Goal: Information Seeking & Learning: Understand process/instructions

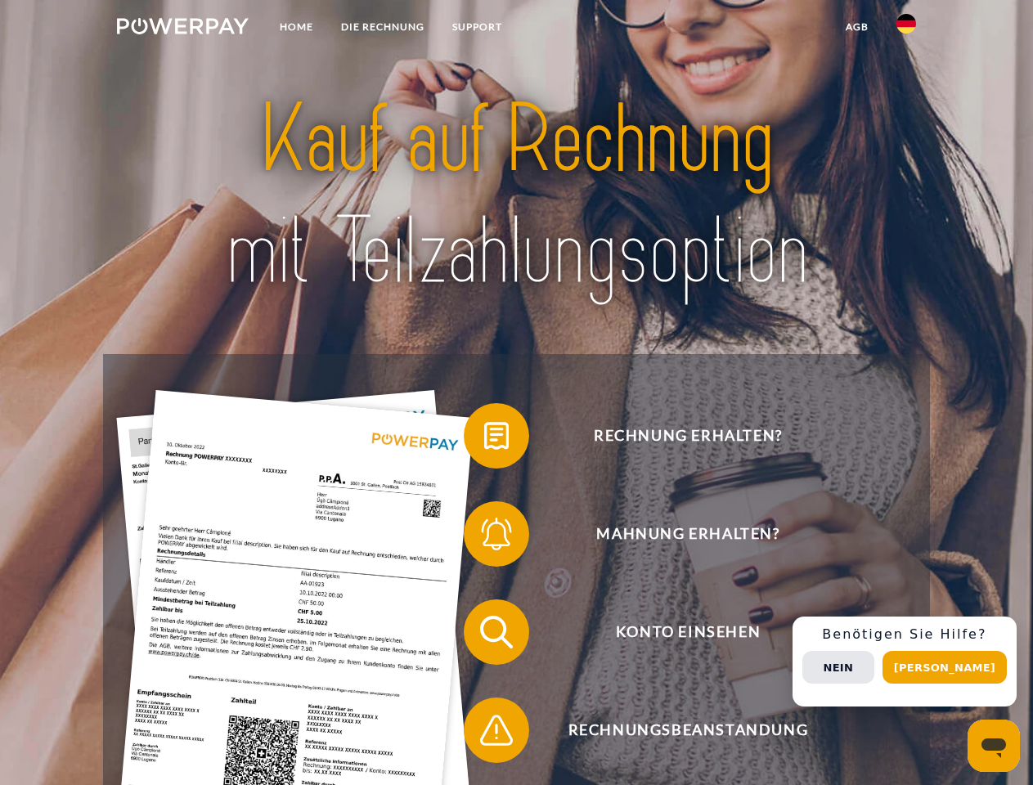
click at [182, 29] on img at bounding box center [183, 26] width 132 height 16
click at [906, 29] on img at bounding box center [906, 24] width 20 height 20
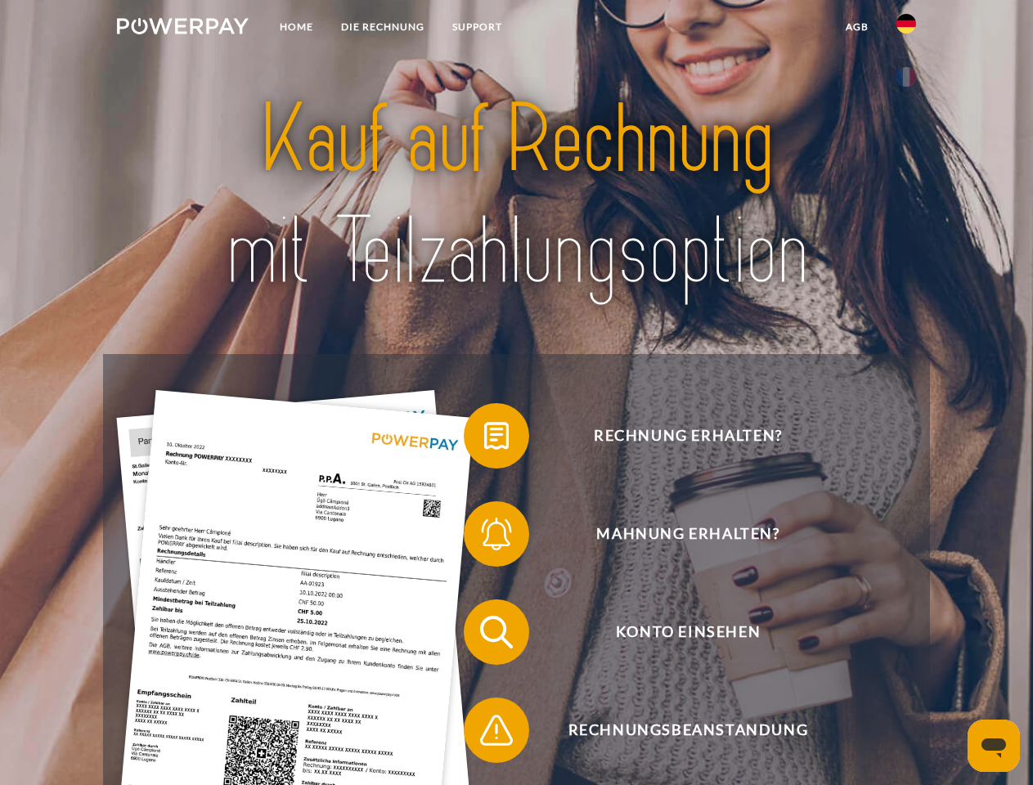
click at [856, 27] on link "agb" at bounding box center [857, 26] width 51 height 29
click at [484, 439] on span at bounding box center [472, 436] width 82 height 82
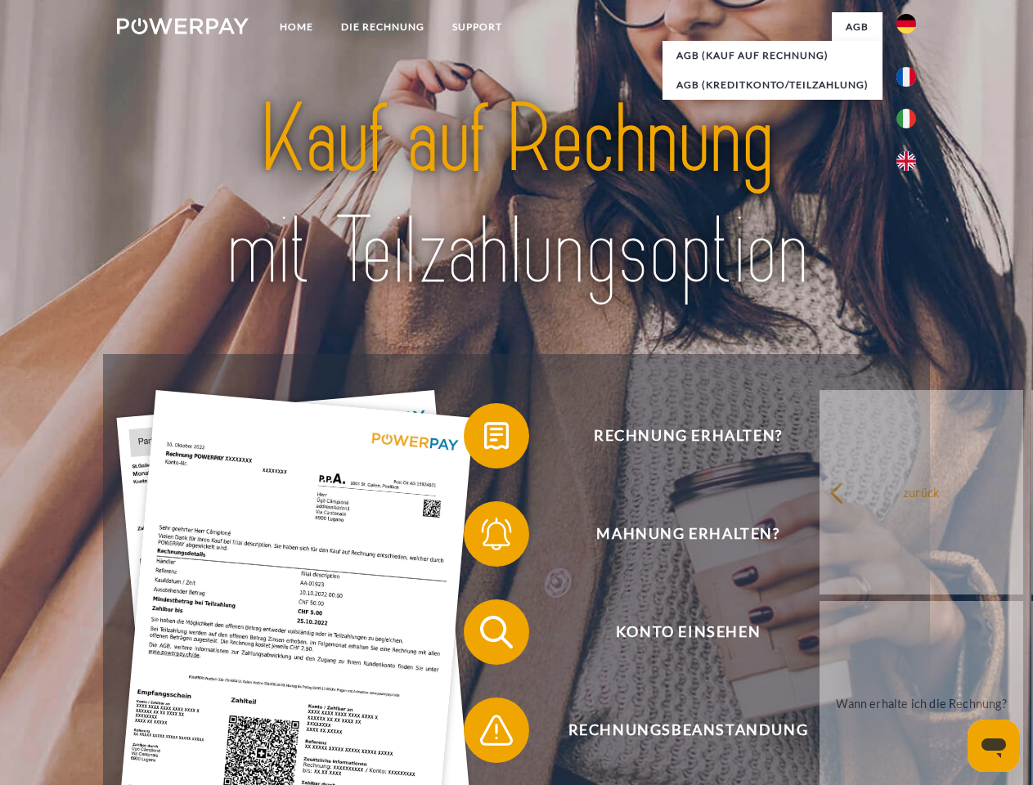
click at [484, 537] on div "Rechnung erhalten? Mahnung erhalten? Konto einsehen" at bounding box center [516, 681] width 826 height 654
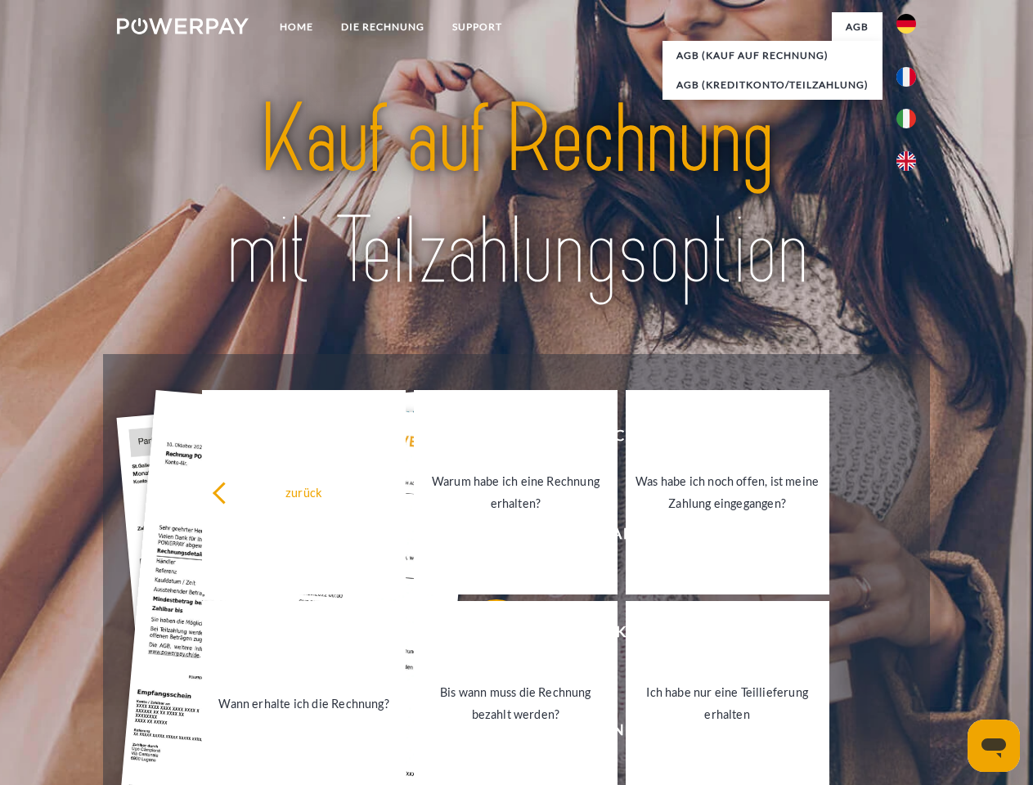
click at [484, 635] on link "Bis wann muss die Rechnung bezahlt werden?" at bounding box center [516, 703] width 204 height 204
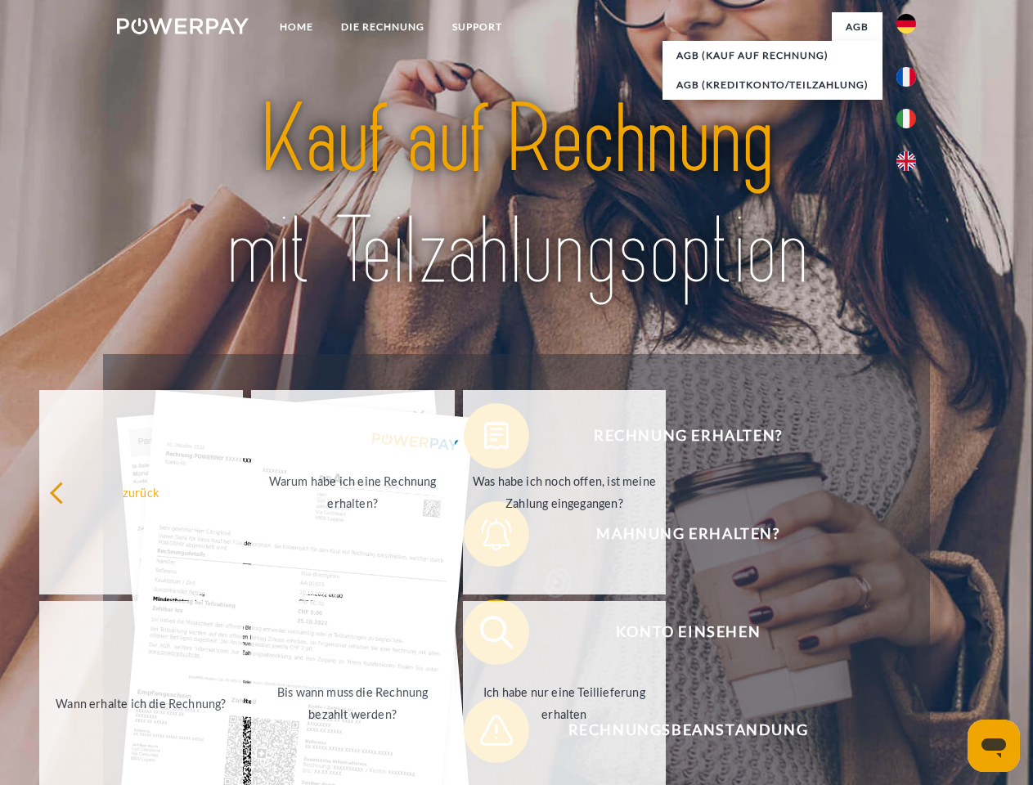
click at [484, 734] on div "Rechnung erhalten? Mahnung erhalten? Konto einsehen" at bounding box center [516, 681] width 826 height 654
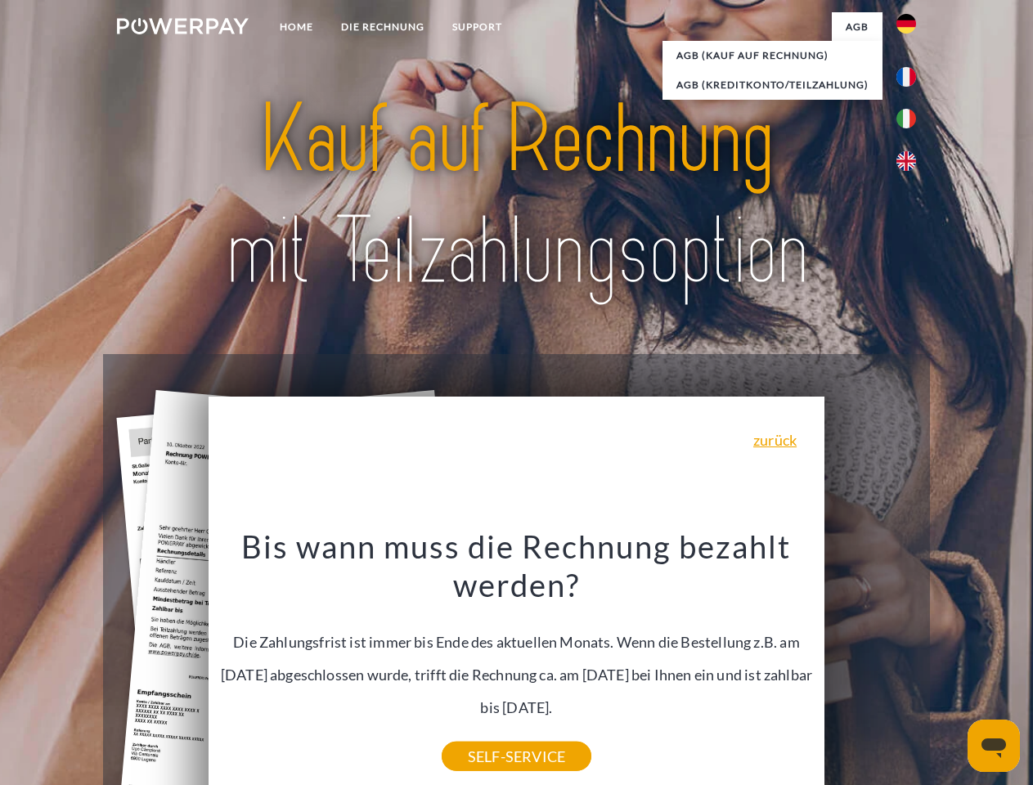
click at [910, 662] on div "Rechnung erhalten? Mahnung erhalten? Konto einsehen" at bounding box center [516, 681] width 826 height 654
click at [870, 665] on span "Konto einsehen" at bounding box center [687, 631] width 401 height 65
click at [950, 667] on header "Home DIE RECHNUNG SUPPORT" at bounding box center [516, 564] width 1033 height 1129
